Goal: Find specific page/section: Find specific page/section

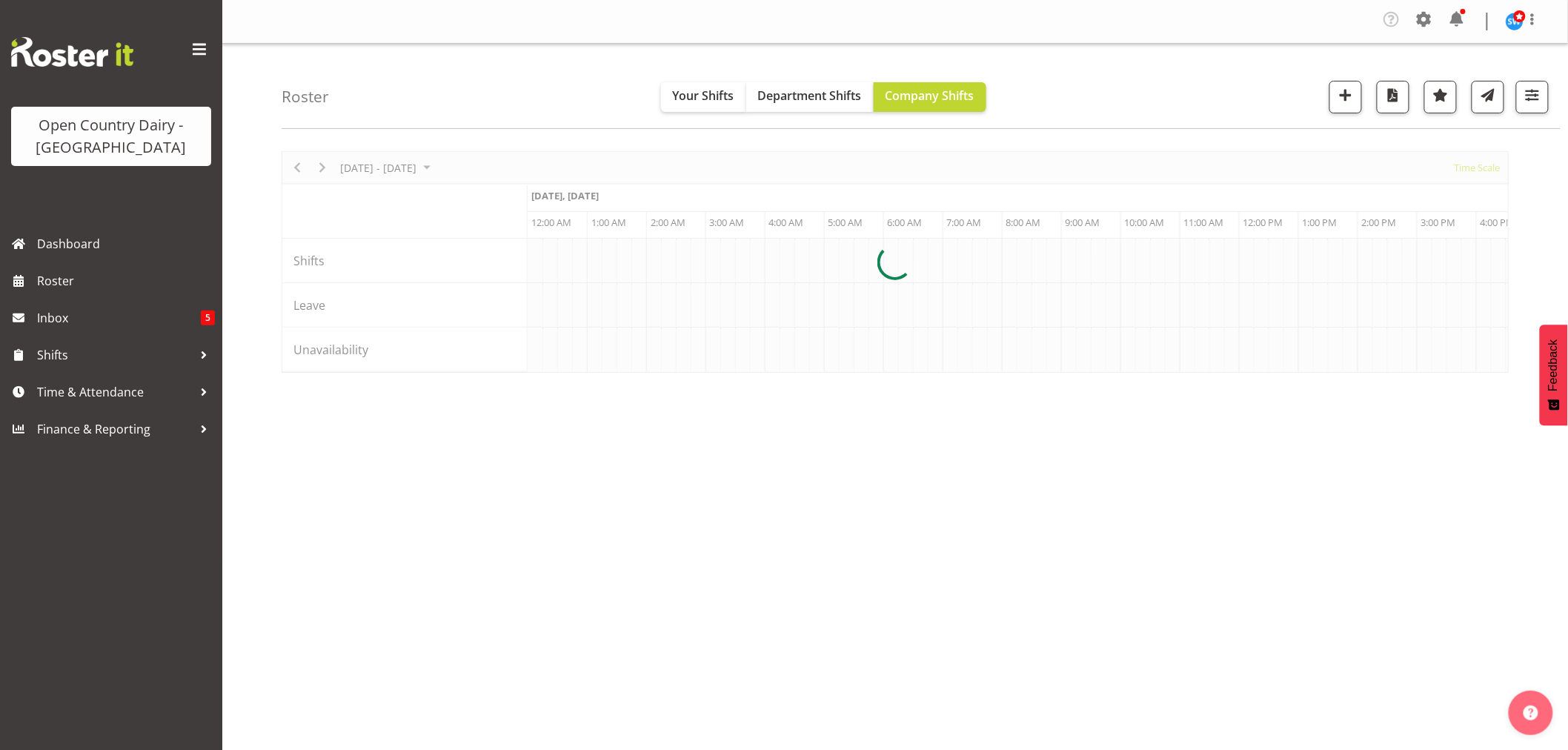
scroll to position [0, 5691]
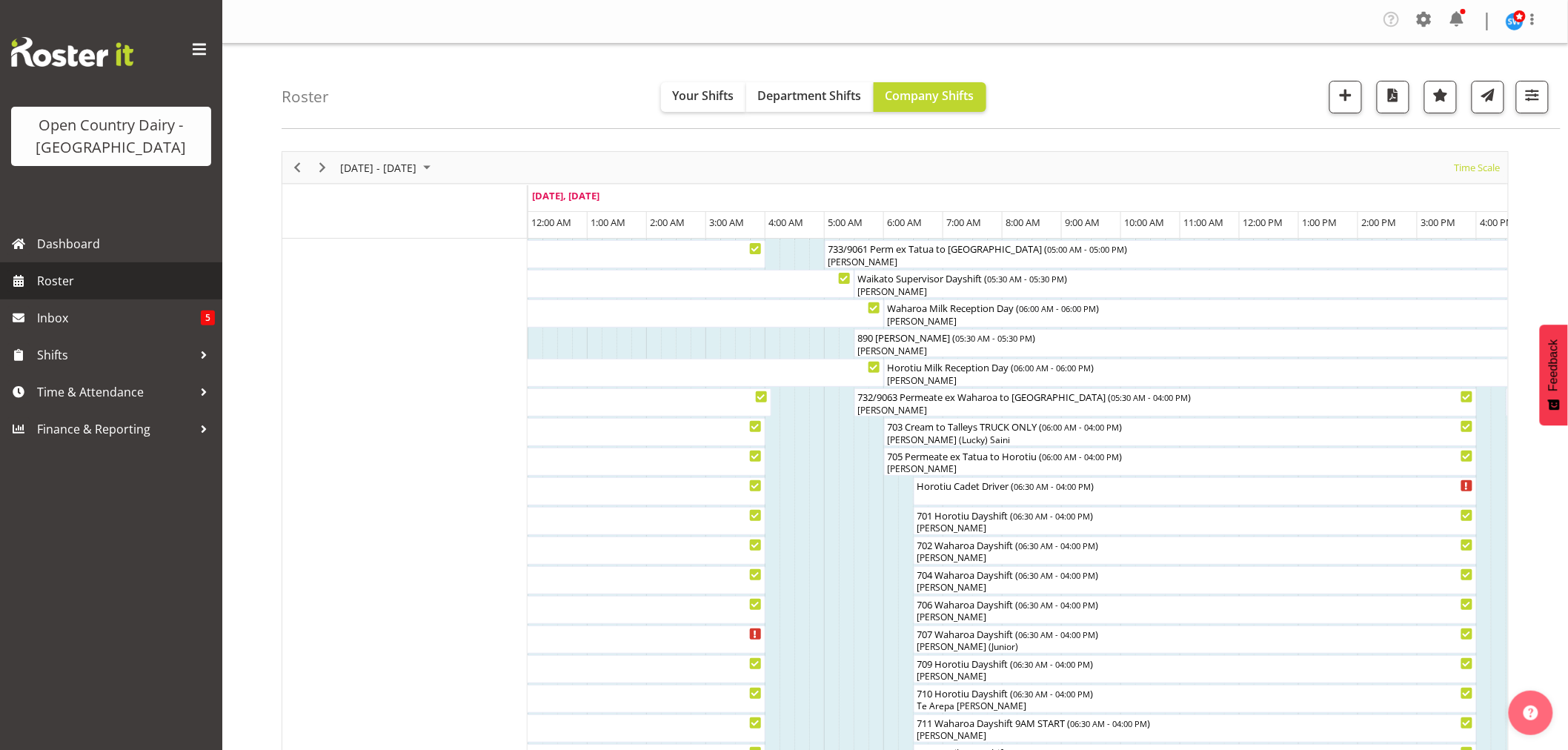
click at [56, 283] on span "Roster" at bounding box center [126, 281] width 178 height 23
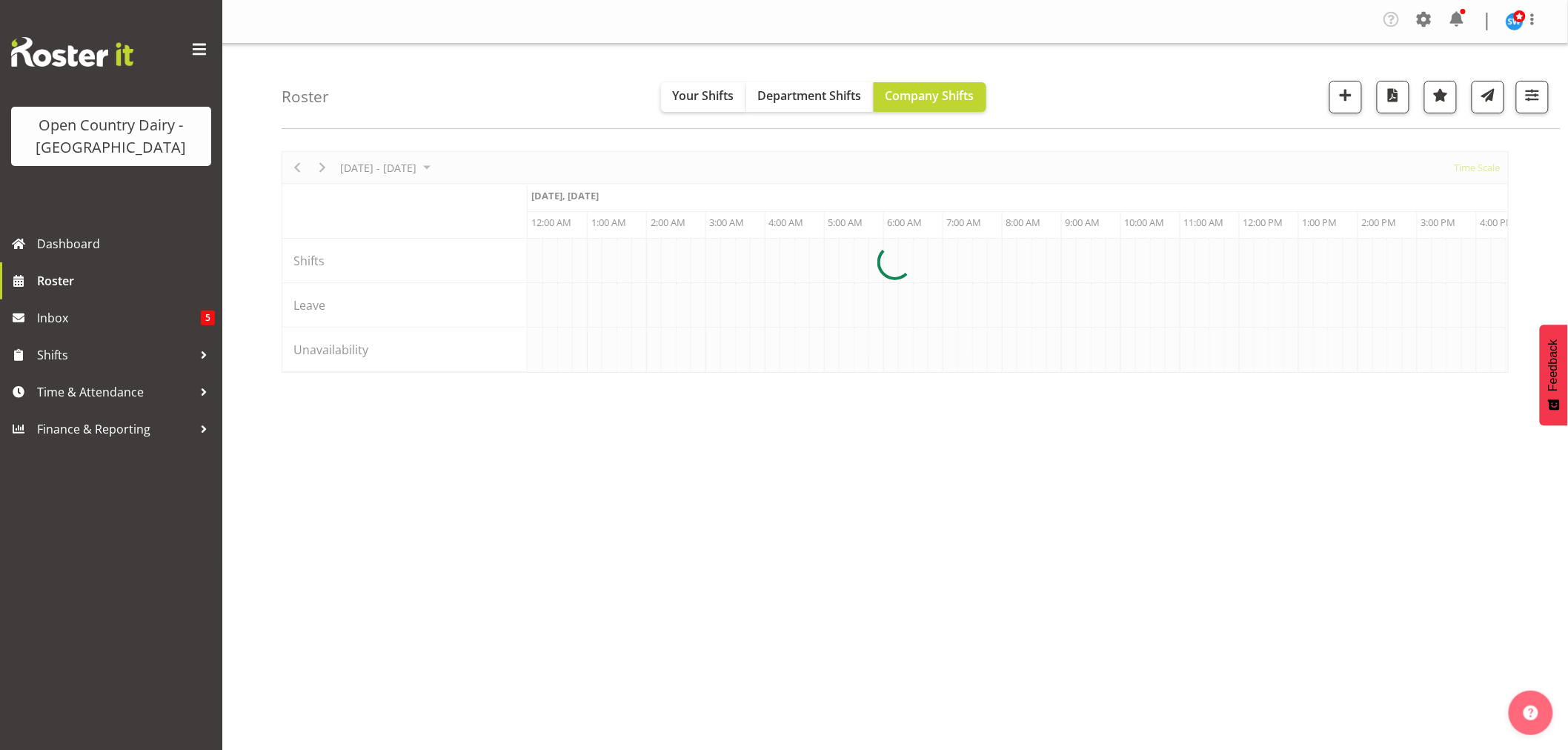
scroll to position [0, 5691]
